Goal: Register for event/course

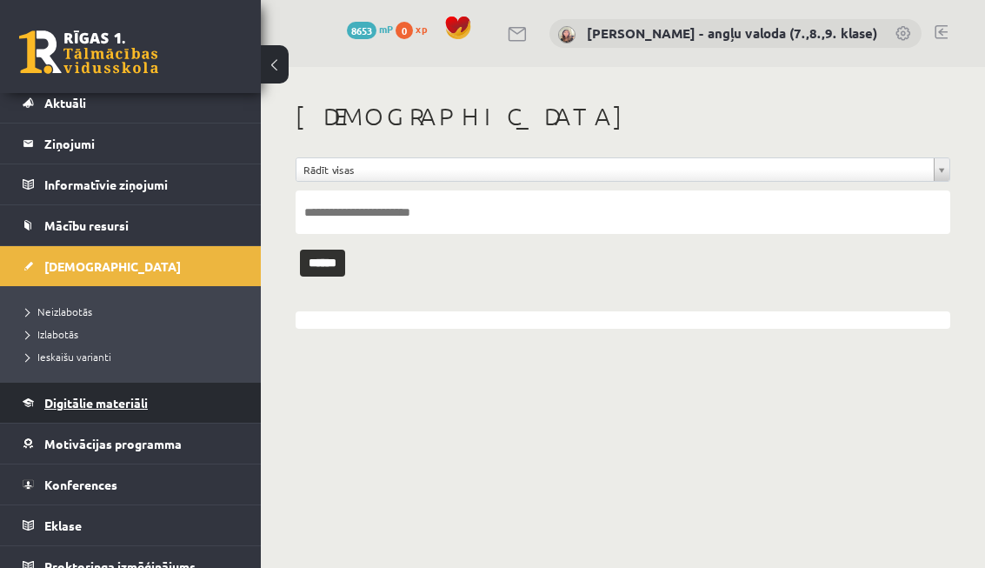
scroll to position [55, 0]
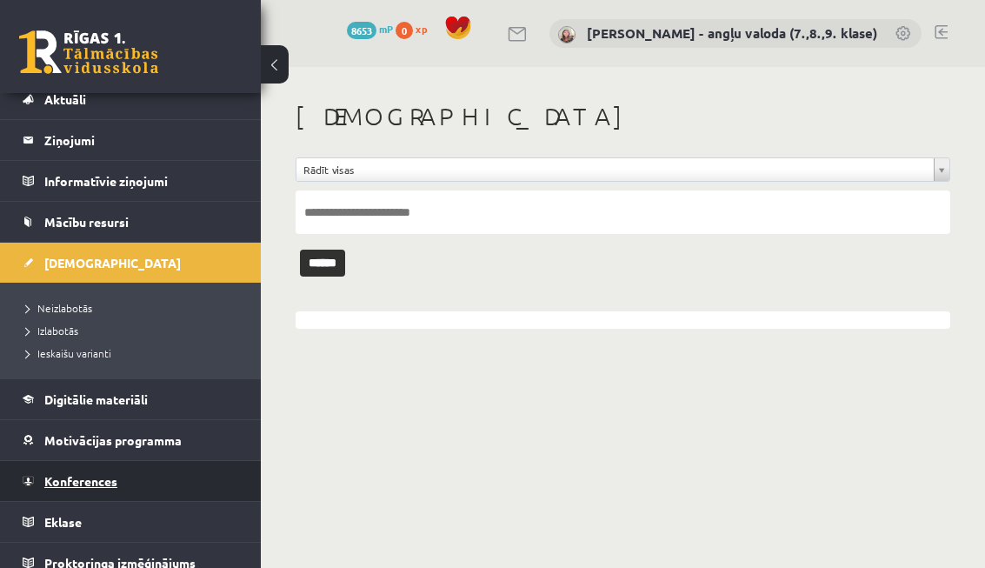
click at [73, 477] on span "Konferences" at bounding box center [80, 481] width 73 height 16
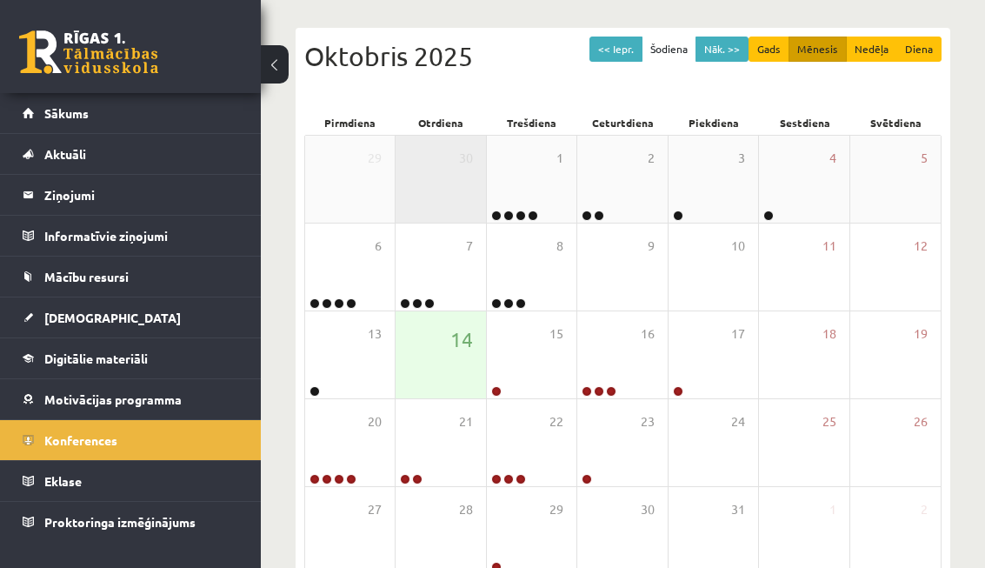
scroll to position [267, 0]
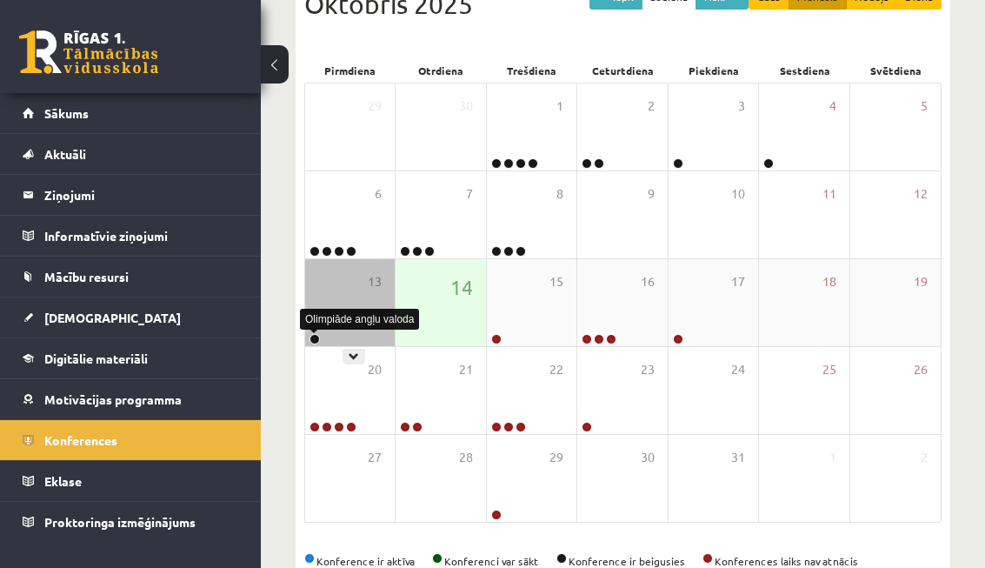
click at [316, 335] on link at bounding box center [314, 339] width 10 height 10
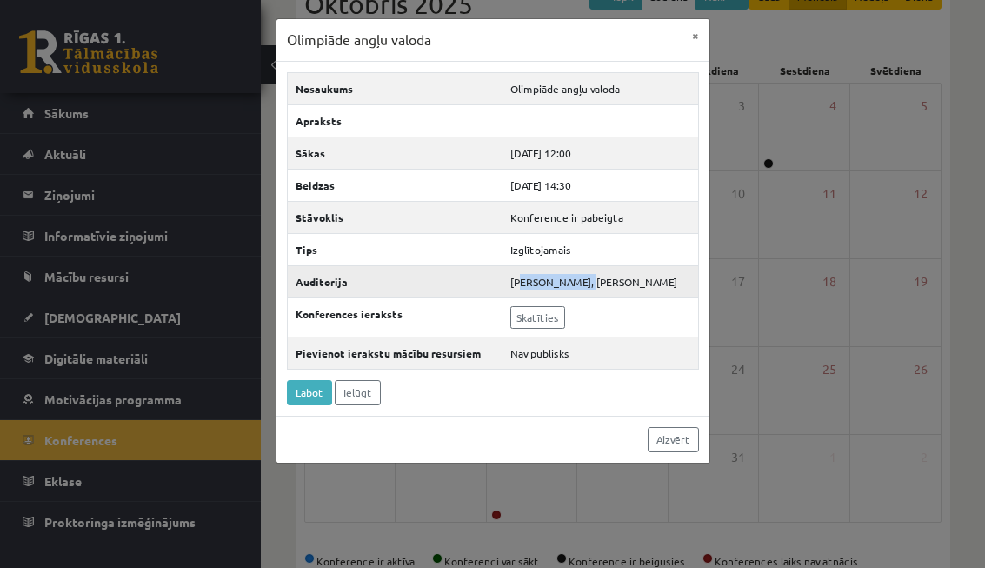
drag, startPoint x: 504, startPoint y: 281, endPoint x: 569, endPoint y: 283, distance: 65.2
click at [569, 283] on td "[PERSON_NAME], [PERSON_NAME]" at bounding box center [600, 281] width 196 height 32
drag, startPoint x: 576, startPoint y: 280, endPoint x: 675, endPoint y: 282, distance: 99.1
click at [675, 282] on td "[PERSON_NAME], [PERSON_NAME]" at bounding box center [600, 281] width 196 height 32
click at [695, 36] on button "×" at bounding box center [696, 35] width 28 height 33
